Goal: Information Seeking & Learning: Check status

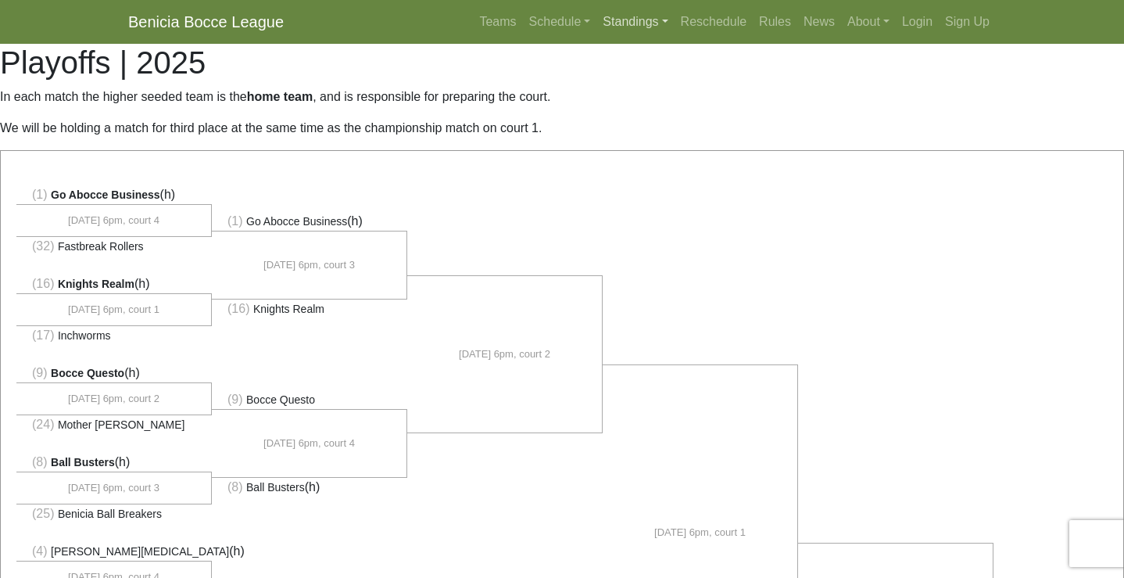
click at [624, 23] on link "Standings" at bounding box center [635, 21] width 77 height 31
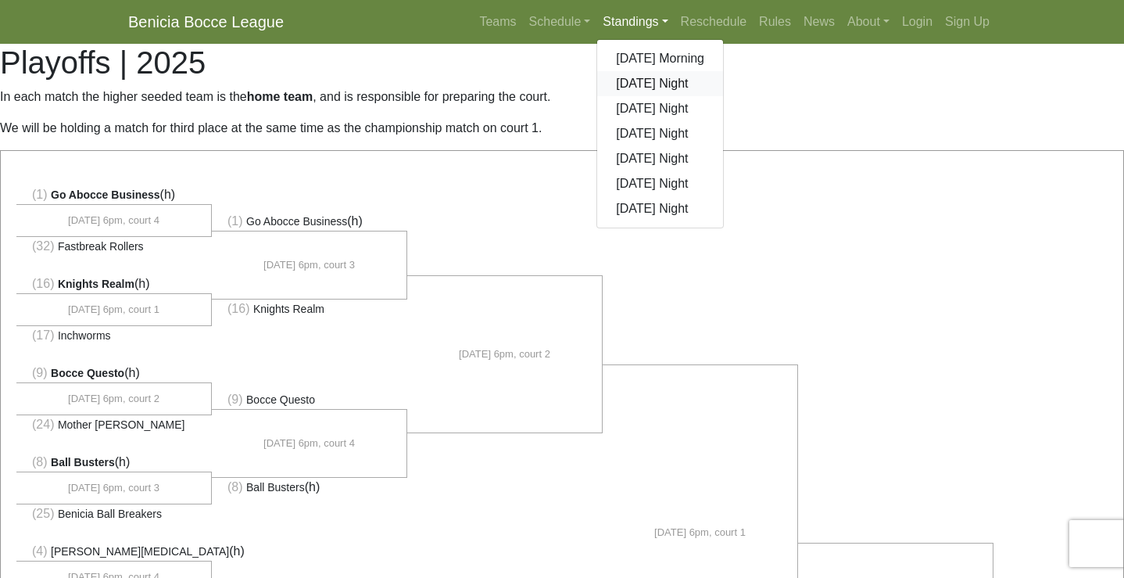
click at [625, 81] on link "[DATE] Night" at bounding box center [660, 83] width 126 height 25
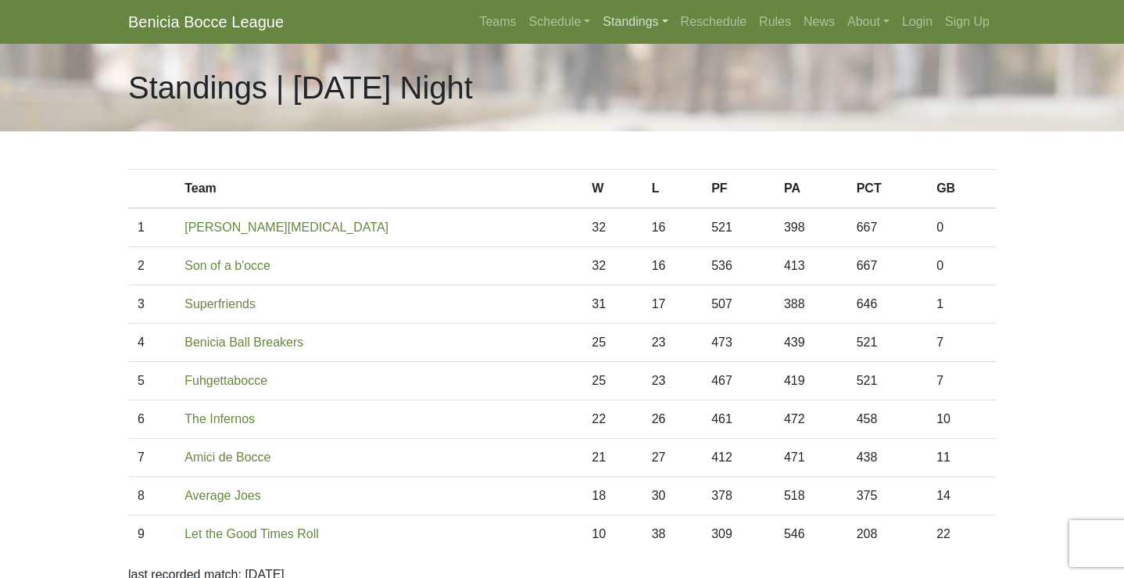
click at [617, 20] on link "Standings" at bounding box center [635, 21] width 77 height 31
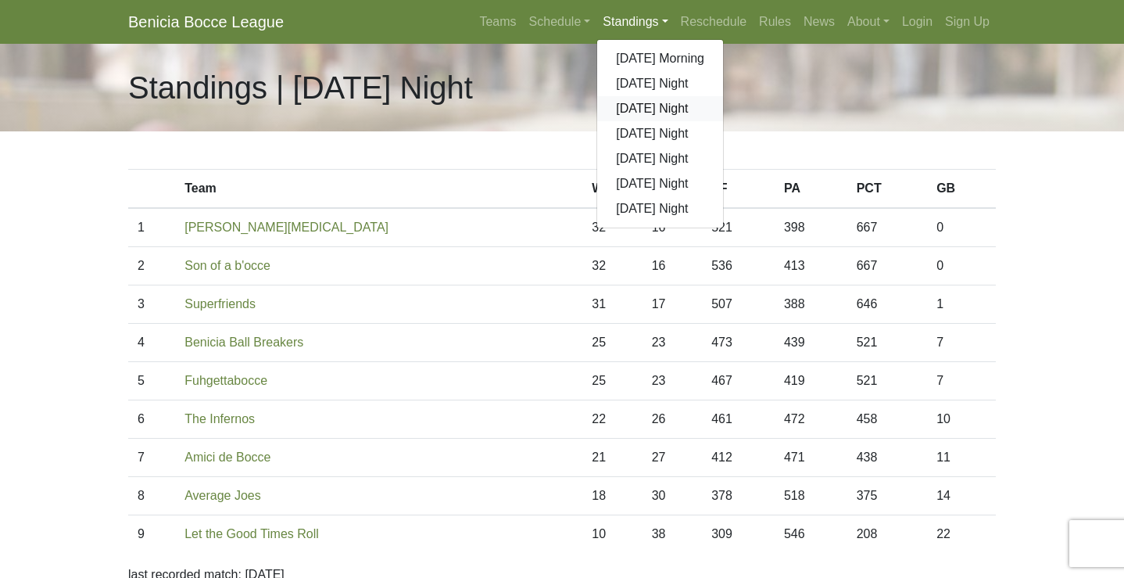
click at [631, 108] on link "[DATE] Night" at bounding box center [660, 108] width 126 height 25
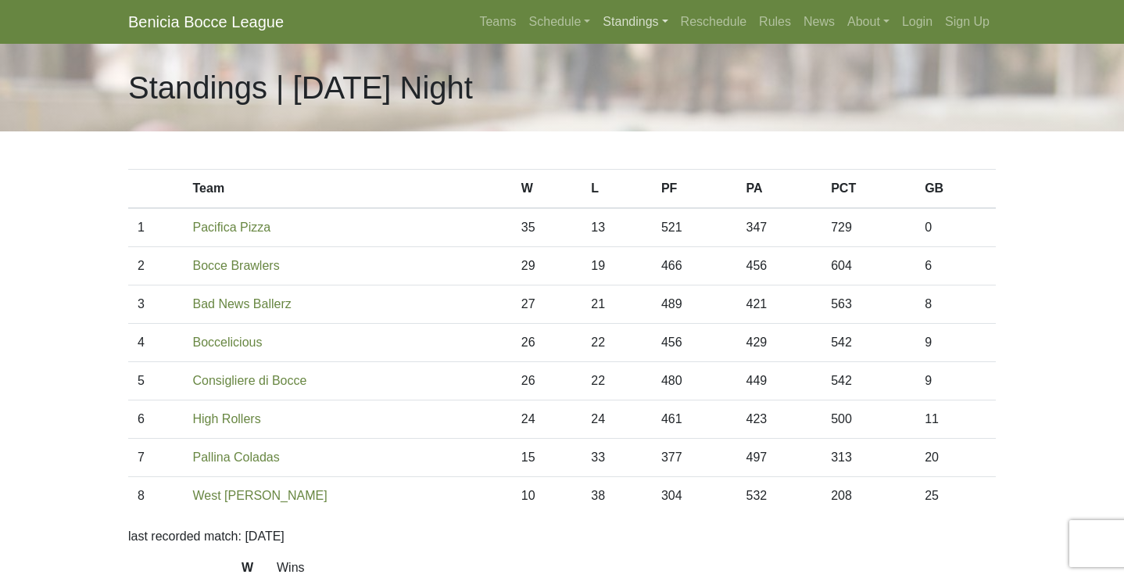
click at [625, 23] on link "Standings" at bounding box center [635, 21] width 77 height 31
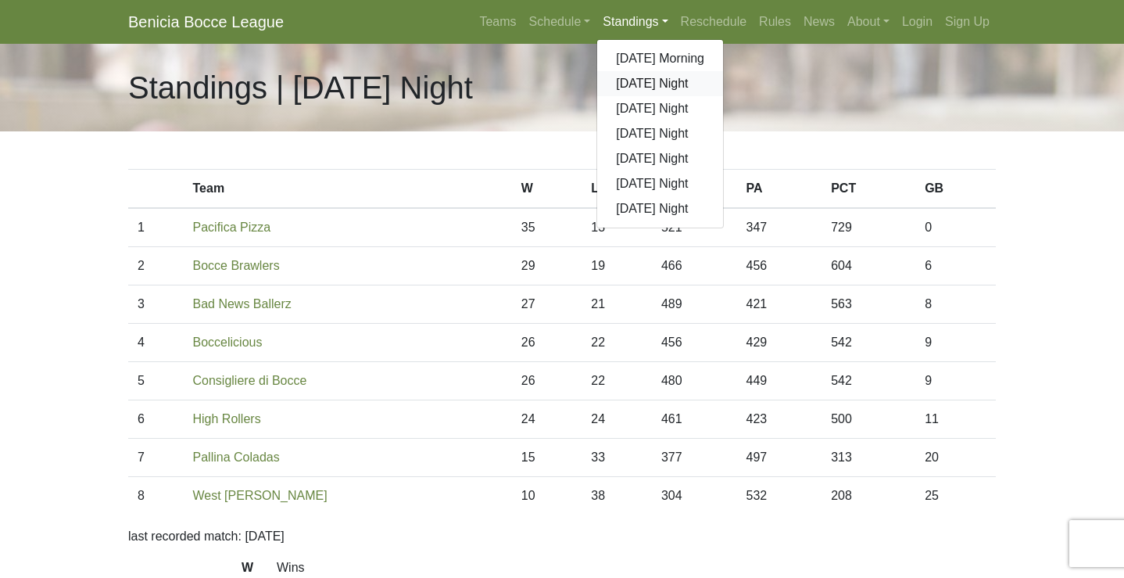
click at [627, 71] on link "[DATE] Night" at bounding box center [660, 83] width 126 height 25
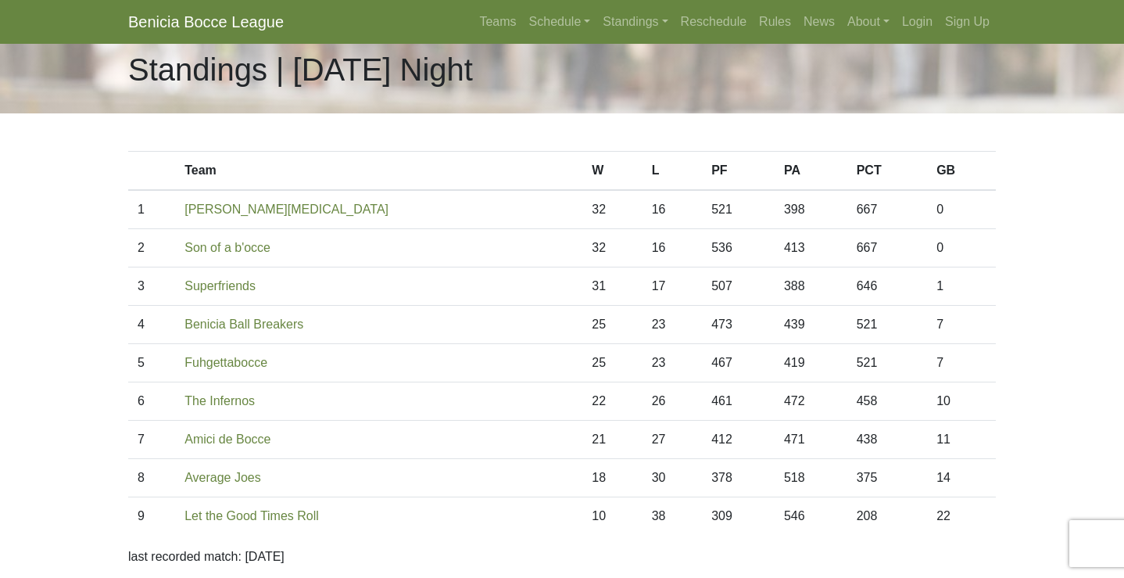
scroll to position [16, 0]
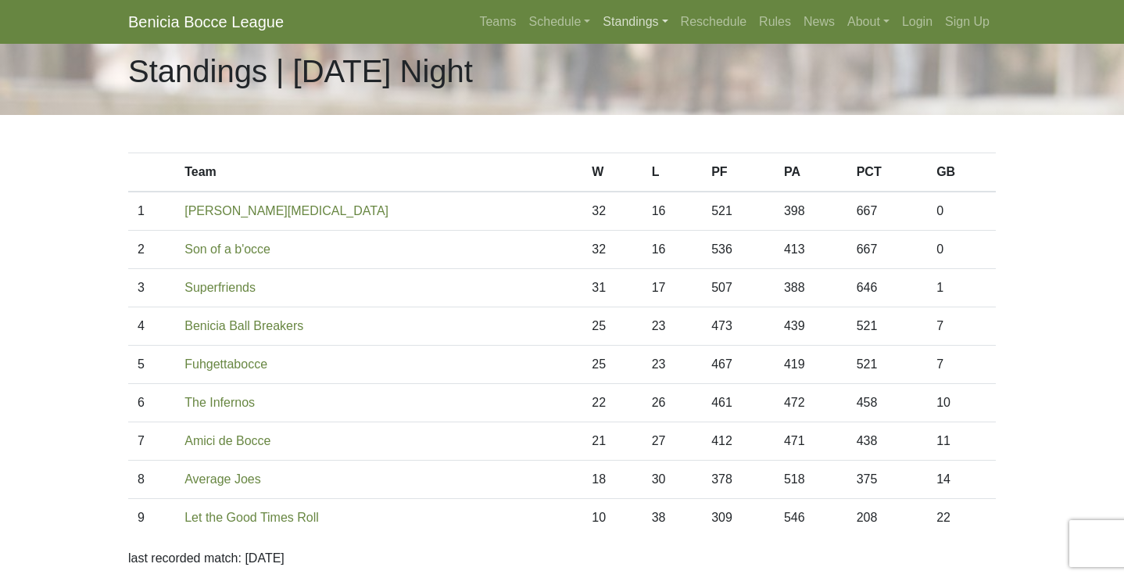
click at [618, 24] on link "Standings" at bounding box center [635, 21] width 77 height 31
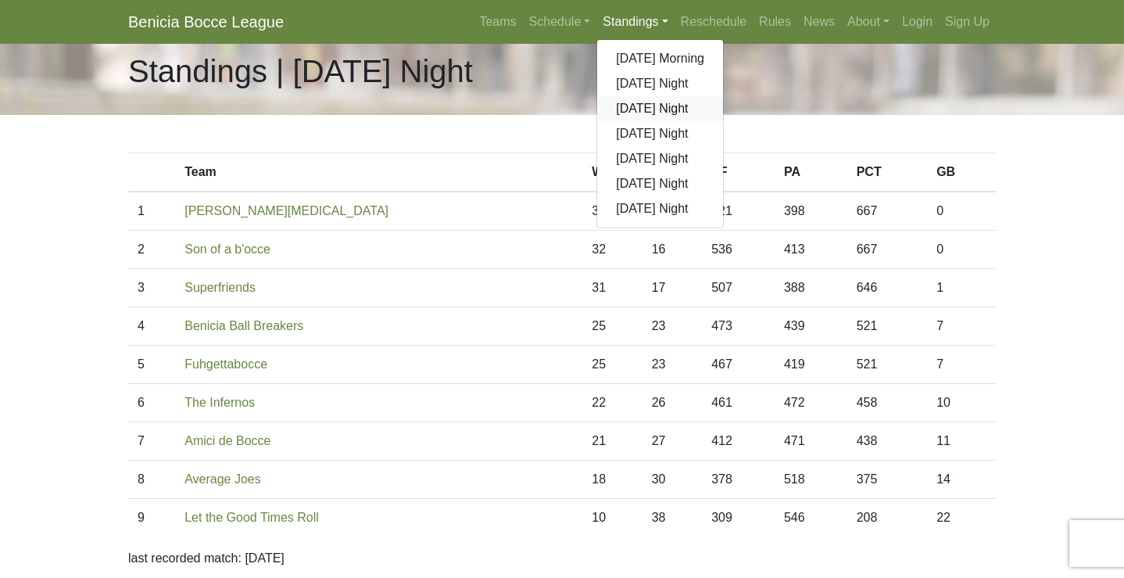
click at [632, 112] on link "[DATE] Night" at bounding box center [660, 108] width 126 height 25
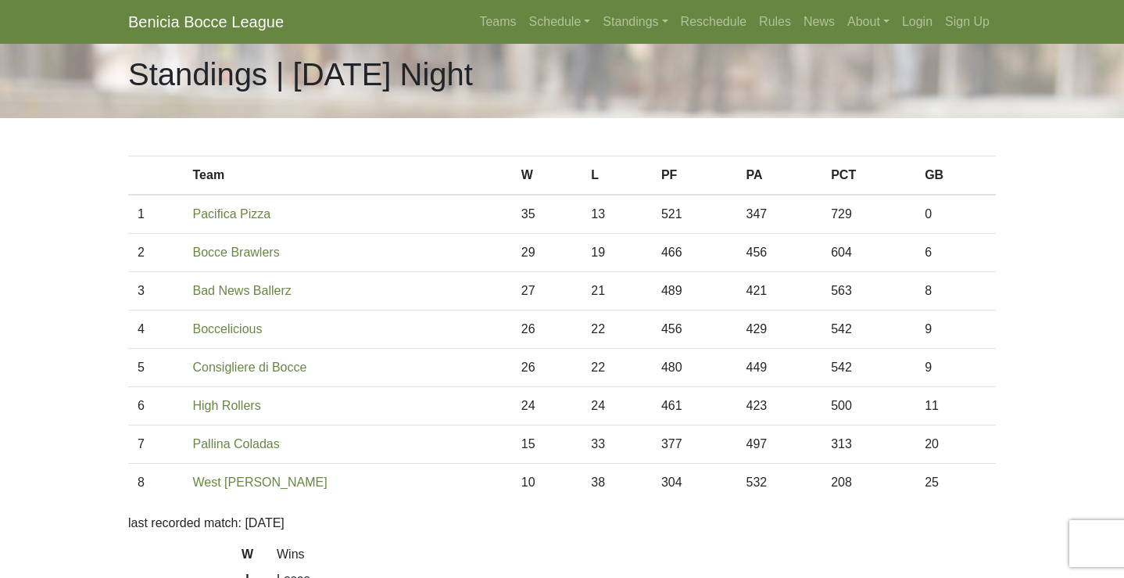
scroll to position [13, 0]
click at [605, 15] on link "Standings" at bounding box center [635, 21] width 77 height 31
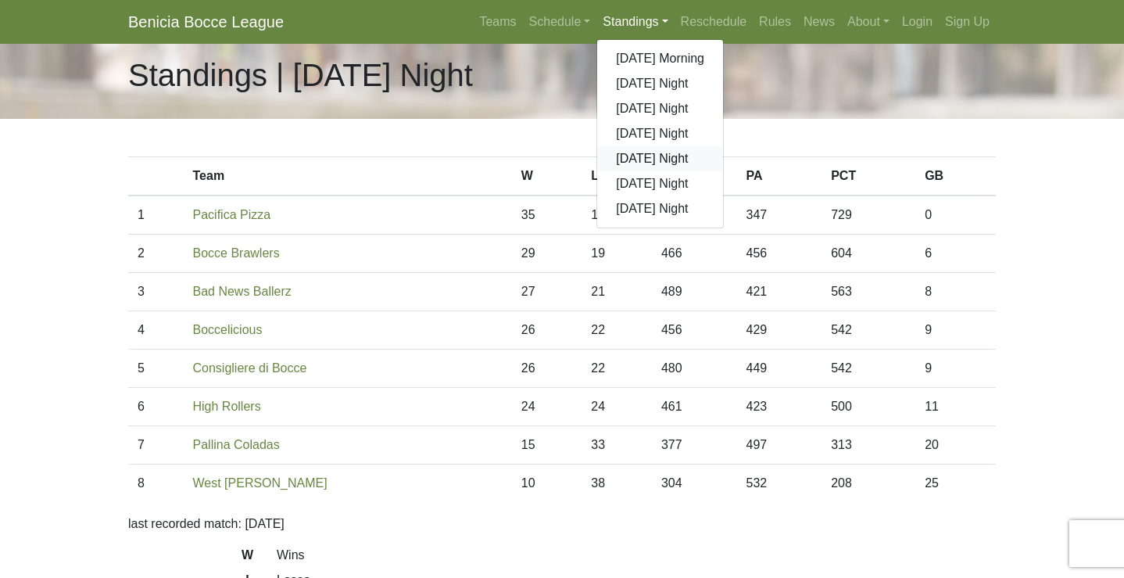
click at [617, 153] on link "[DATE] Night" at bounding box center [660, 158] width 126 height 25
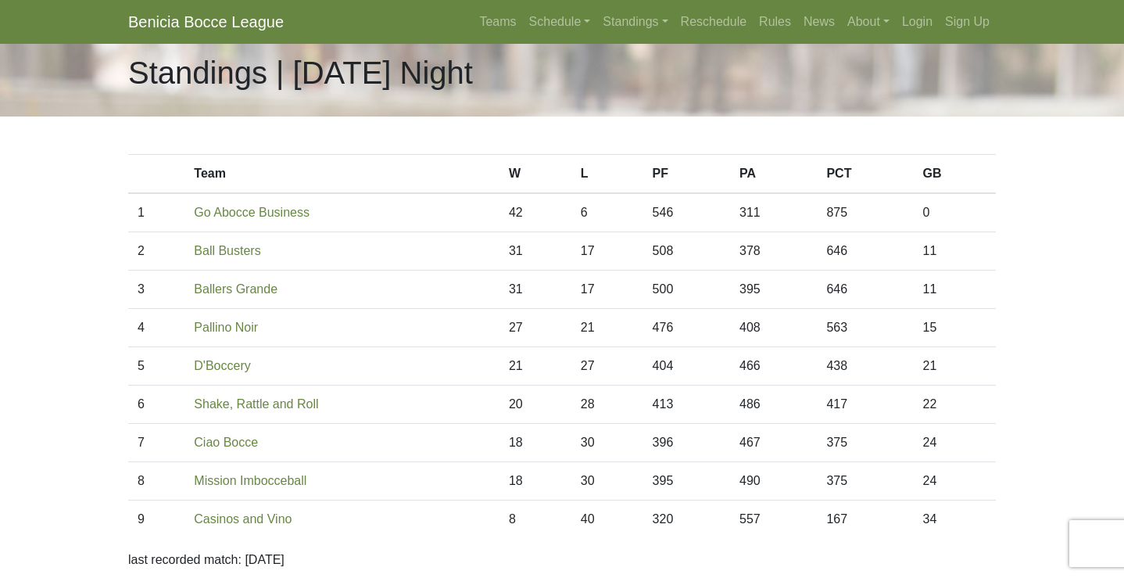
scroll to position [16, 0]
click at [610, 24] on link "Standings" at bounding box center [635, 21] width 77 height 31
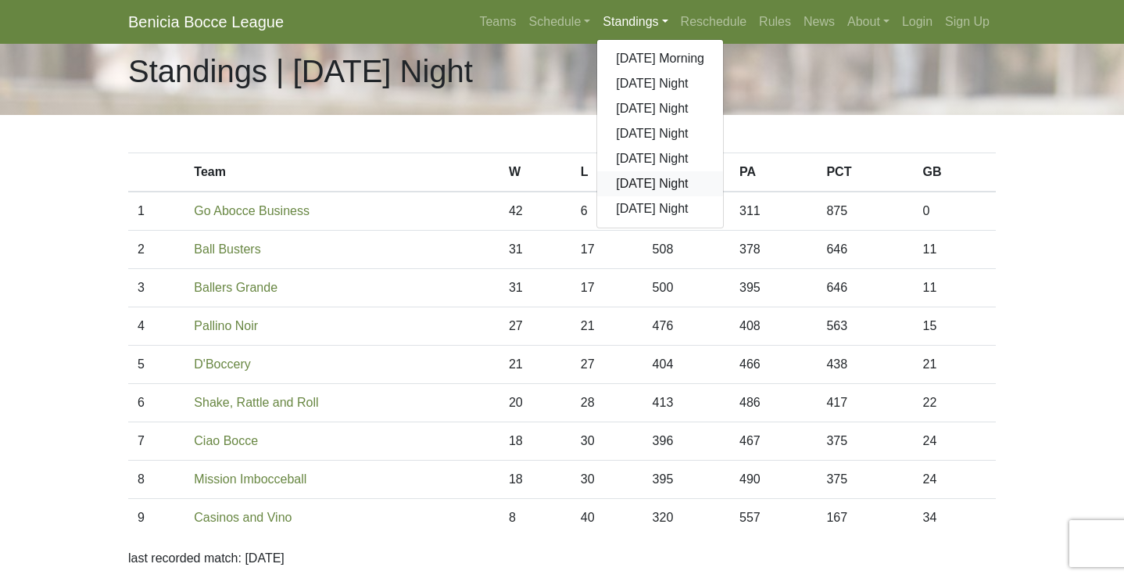
click at [624, 174] on link "[DATE] Night" at bounding box center [660, 183] width 126 height 25
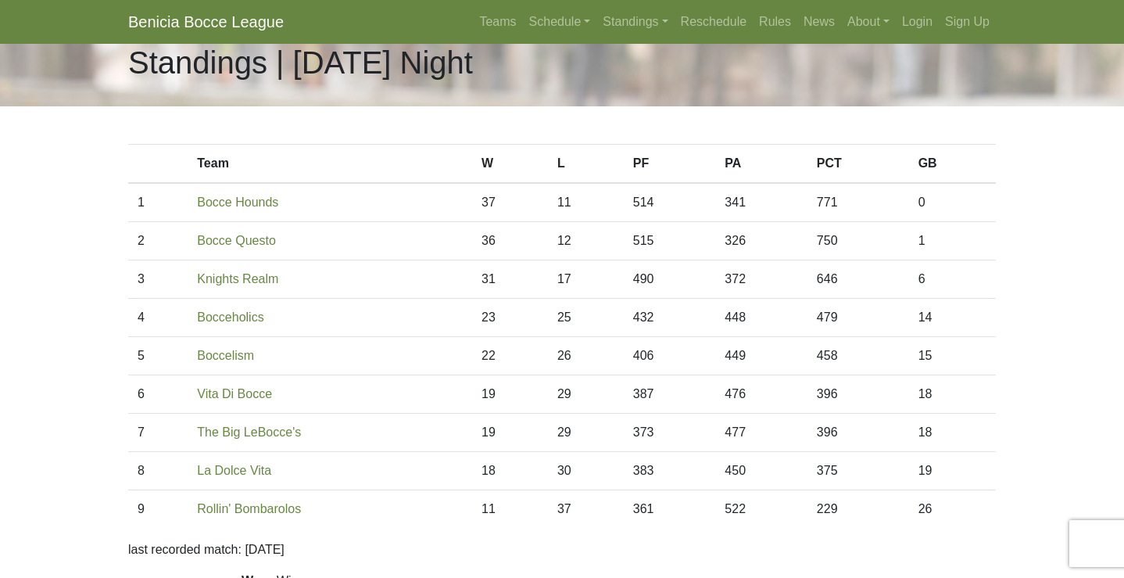
scroll to position [16, 0]
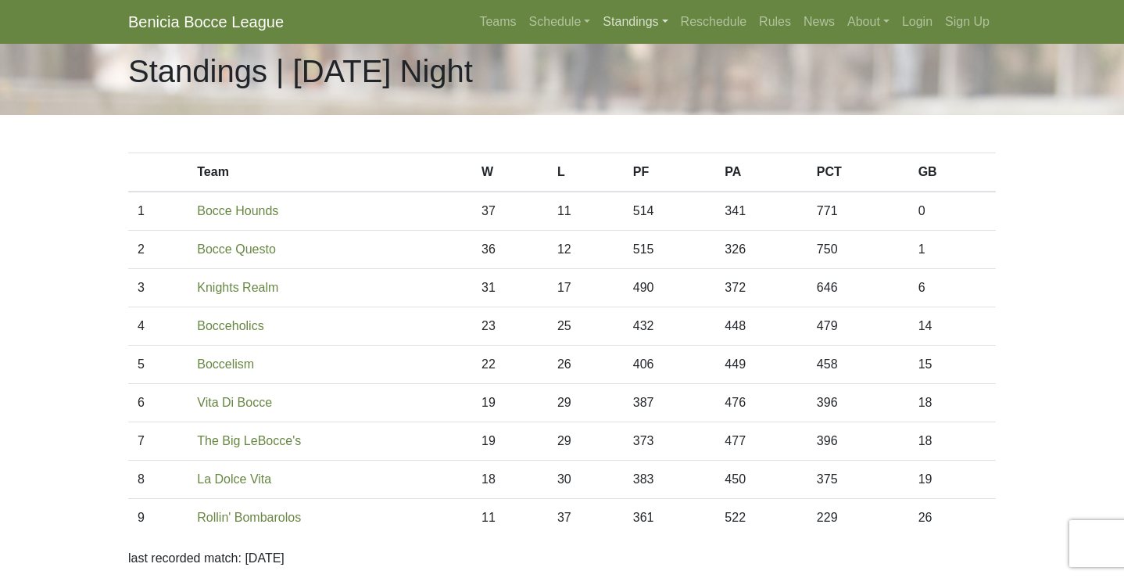
click at [597, 21] on link "Standings" at bounding box center [635, 21] width 77 height 31
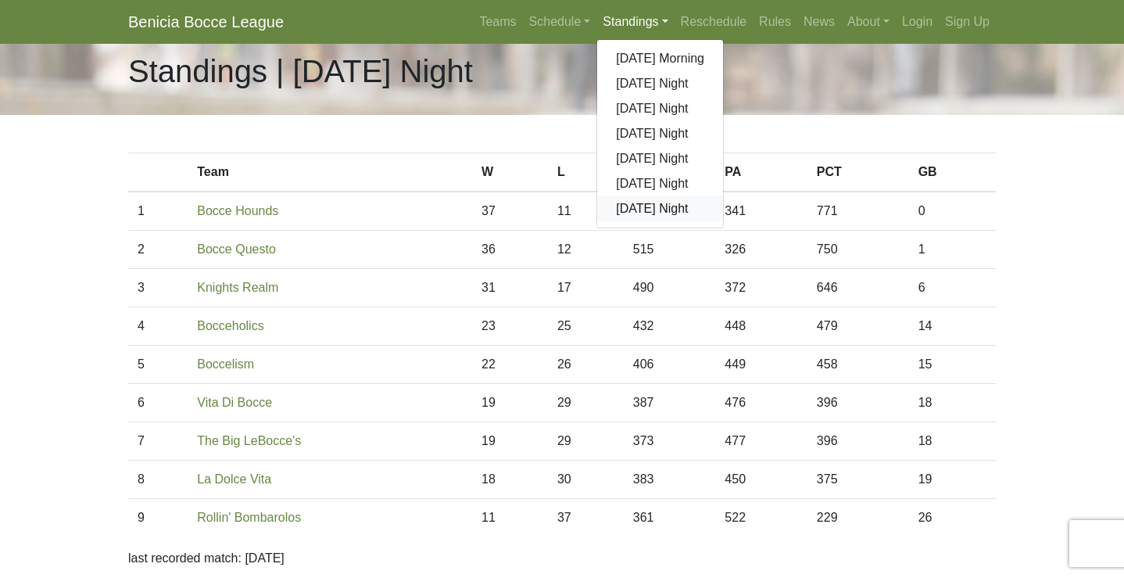
click at [614, 205] on link "[DATE] Night" at bounding box center [660, 208] width 126 height 25
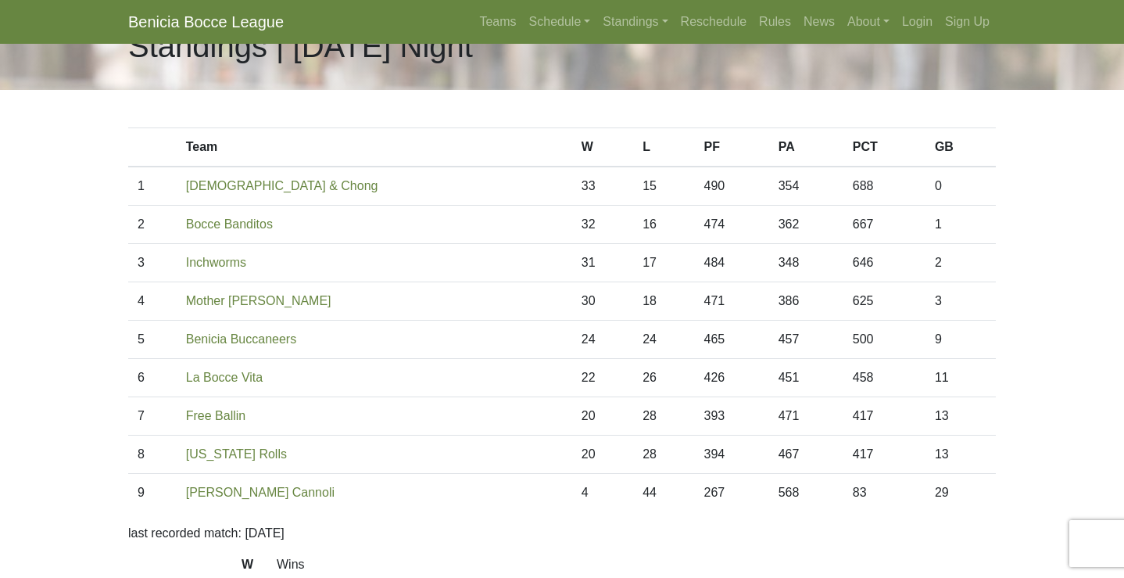
scroll to position [43, 0]
click at [615, 18] on link "Standings" at bounding box center [635, 21] width 77 height 31
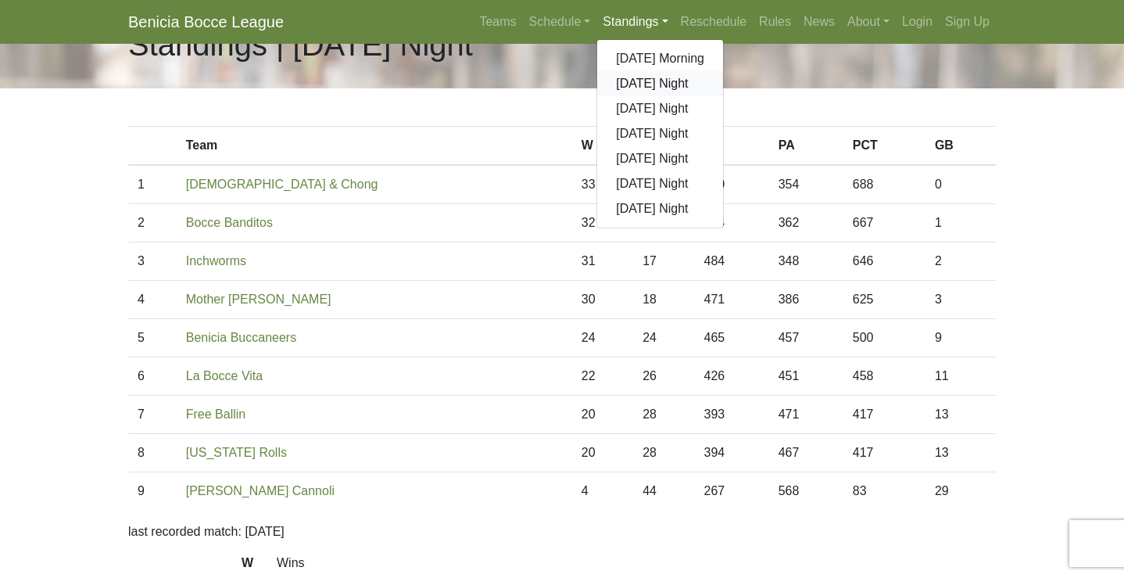
click at [615, 80] on link "[DATE] Night" at bounding box center [660, 83] width 126 height 25
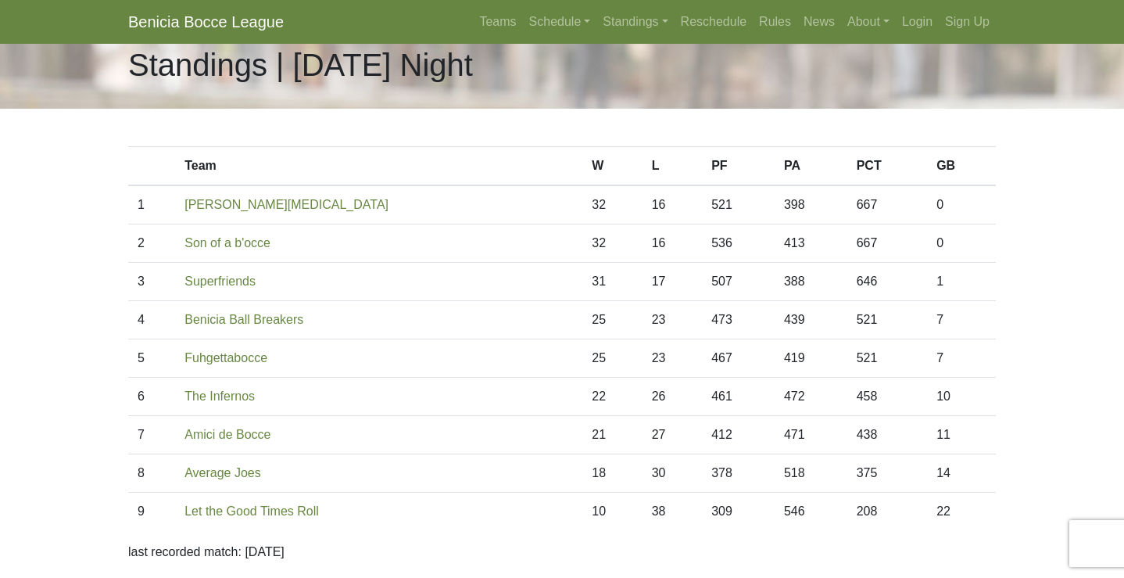
scroll to position [23, 0]
click at [611, 20] on link "Standings" at bounding box center [635, 21] width 77 height 31
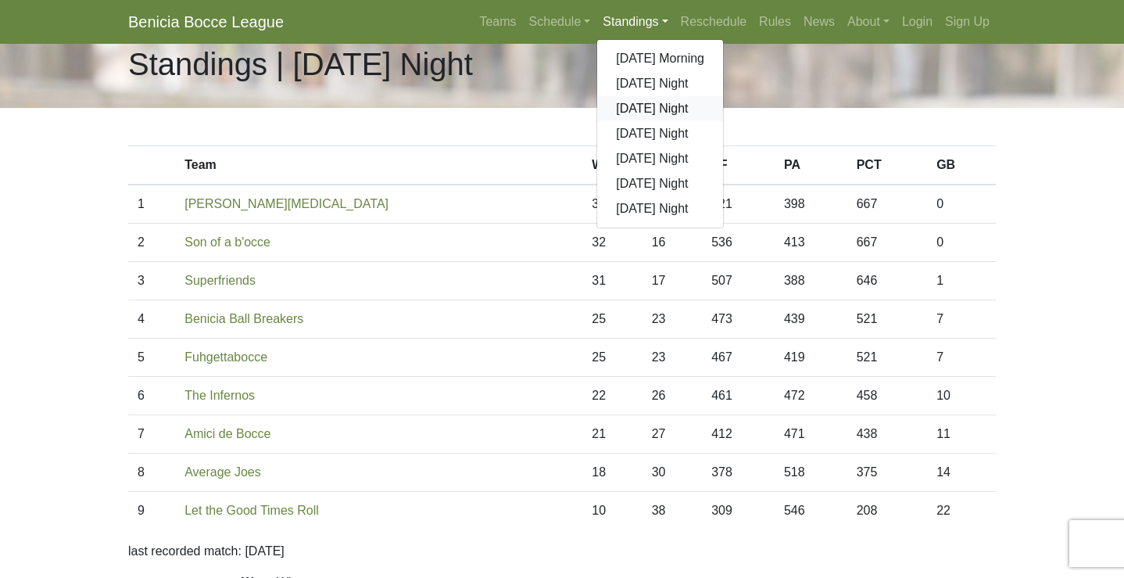
click at [611, 106] on link "[DATE] Night" at bounding box center [660, 108] width 126 height 25
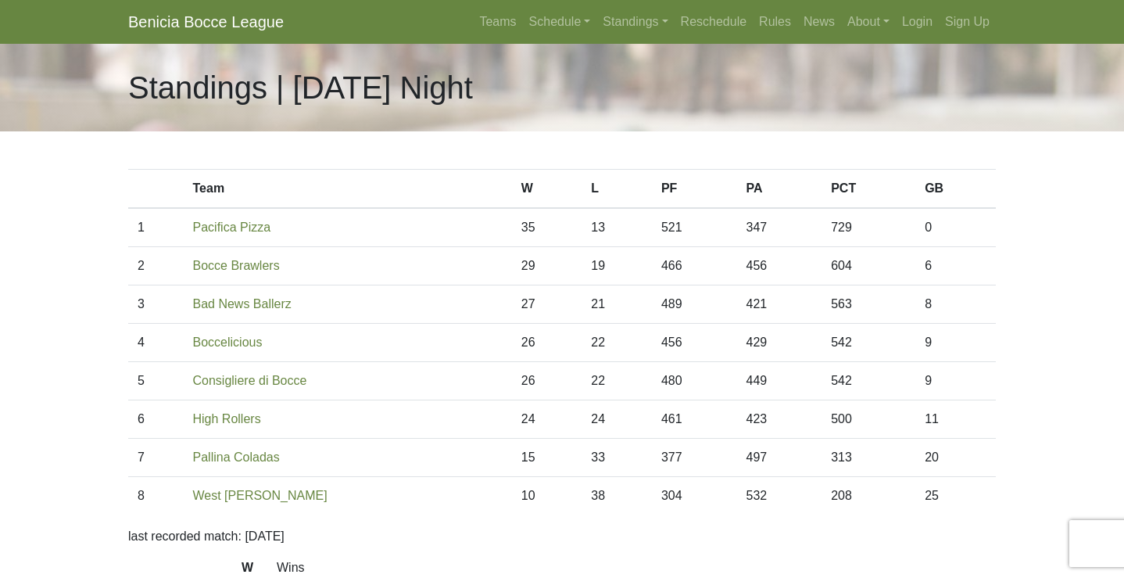
scroll to position [6, 0]
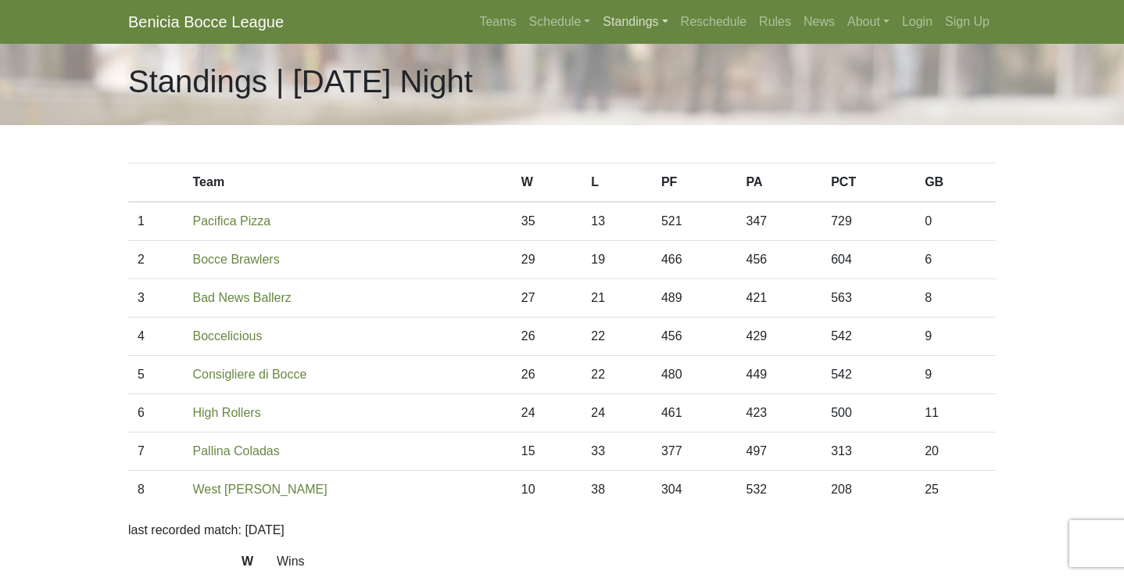
click at [604, 16] on link "Standings" at bounding box center [635, 21] width 77 height 31
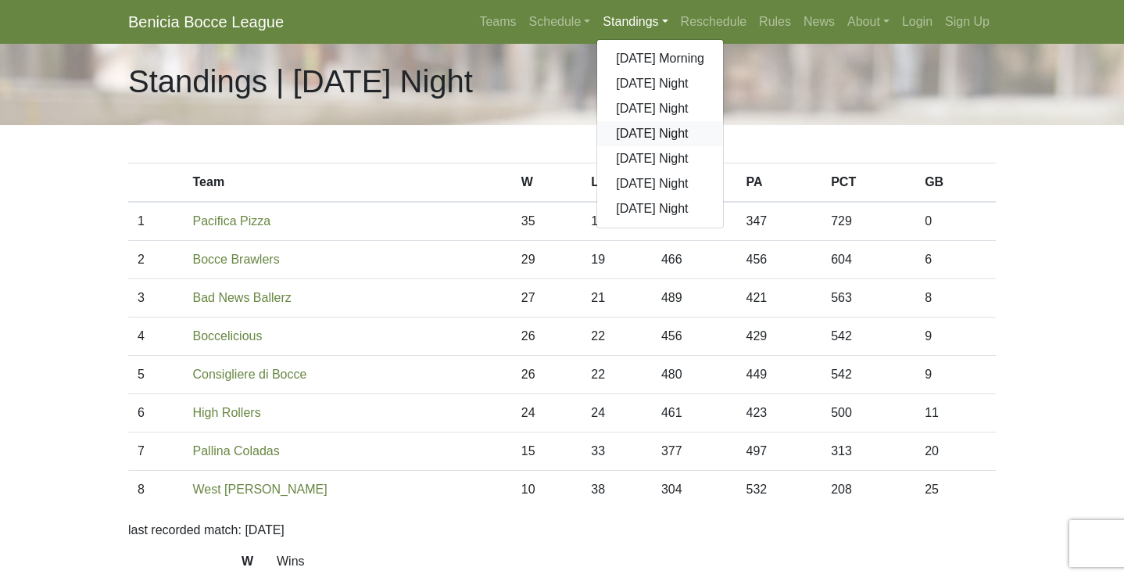
click at [618, 133] on link "[DATE] Night" at bounding box center [660, 133] width 126 height 25
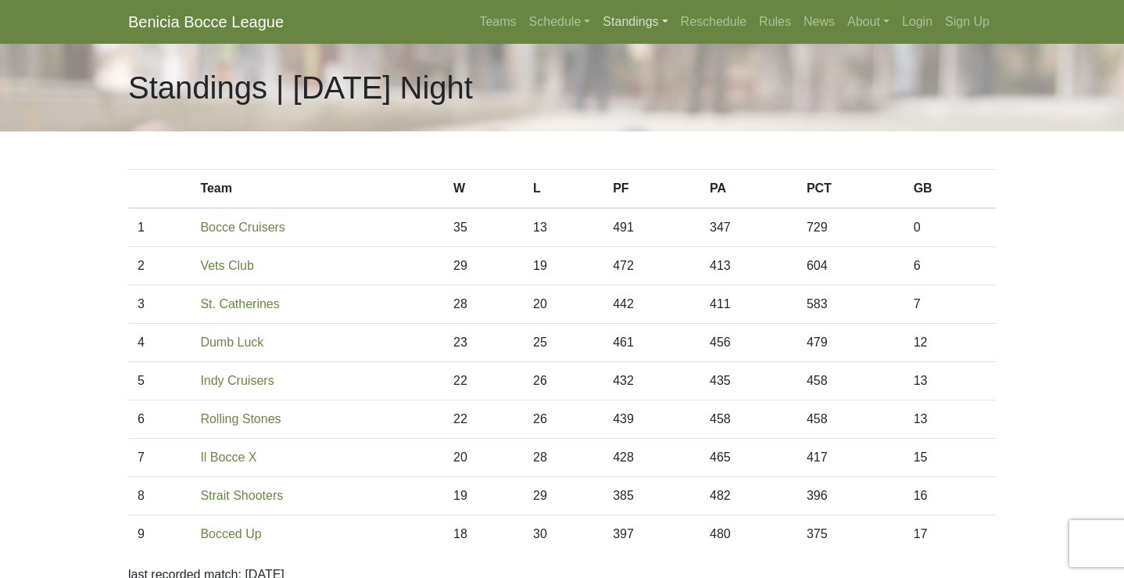
click at [619, 25] on link "Standings" at bounding box center [635, 21] width 77 height 31
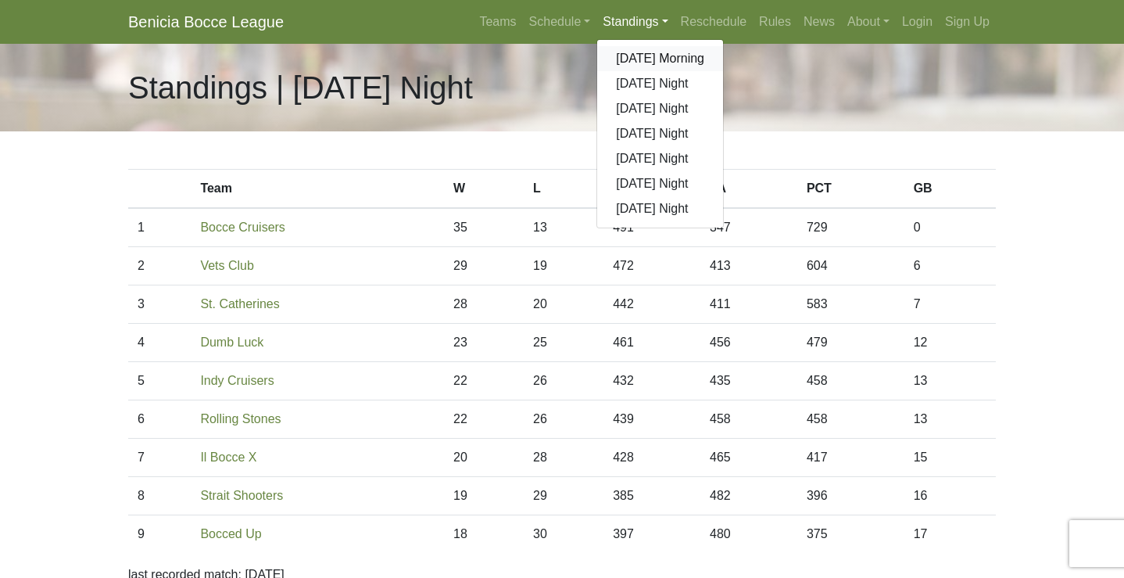
click at [618, 56] on link "[DATE] Morning" at bounding box center [660, 58] width 126 height 25
